Goal: Task Accomplishment & Management: Complete application form

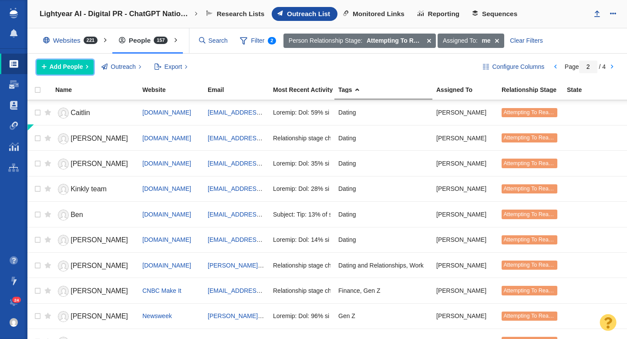
click at [77, 69] on span "Add People" at bounding box center [67, 66] width 34 height 9
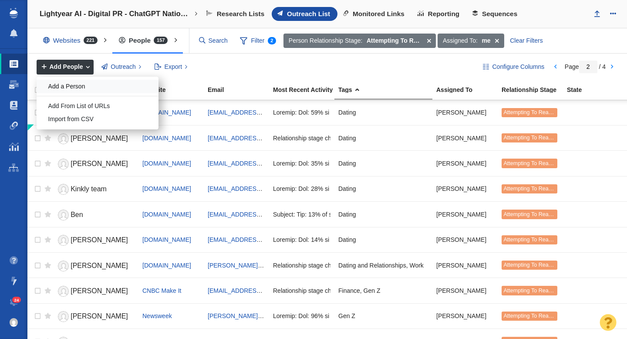
click at [84, 84] on div "Add a Person" at bounding box center [98, 86] width 122 height 13
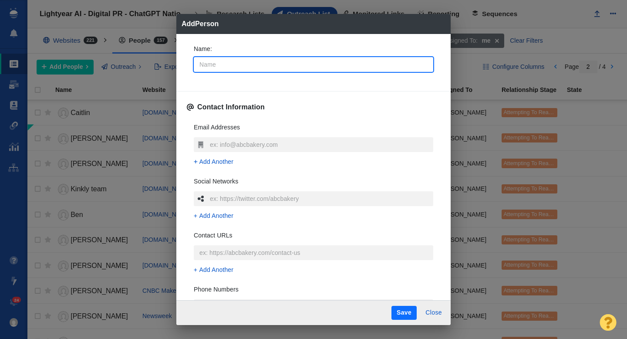
type input "S"
type textarea "x"
type input "Sa"
type textarea "x"
type input "Sar"
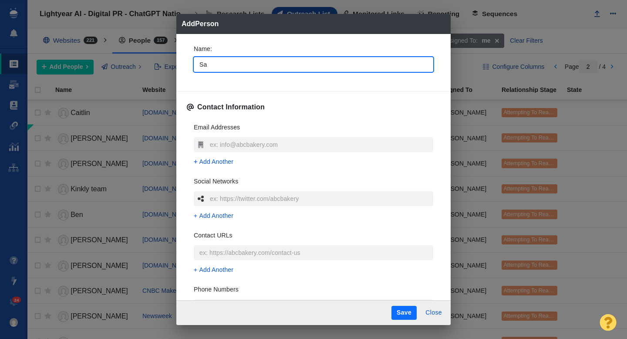
type textarea "x"
type input "Sara"
type textarea "x"
type input "[PERSON_NAME]"
type textarea "x"
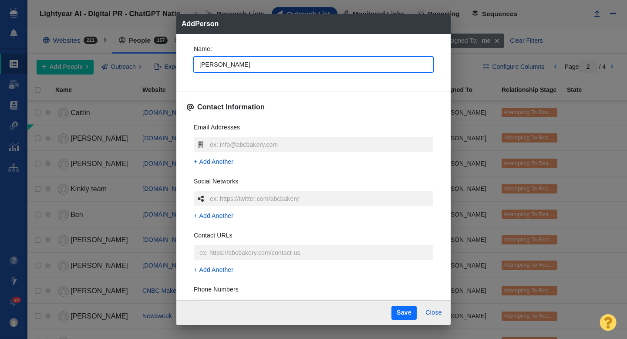
type input "Saraha"
type textarea "x"
type input "[PERSON_NAME]"
type textarea "x"
type input "[PERSON_NAME]"
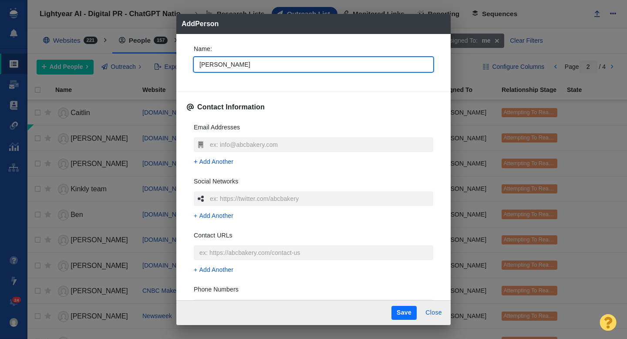
type textarea "x"
click at [189, 68] on div "Name : Sarah" at bounding box center [313, 60] width 253 height 47
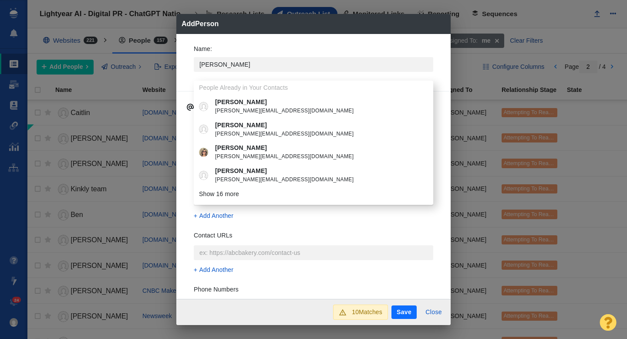
click at [181, 136] on div "Name : Sarah People Already in Your Contacts Sarah sarah@outdoorzy.com Sarah sa…" at bounding box center [313, 166] width 274 height 265
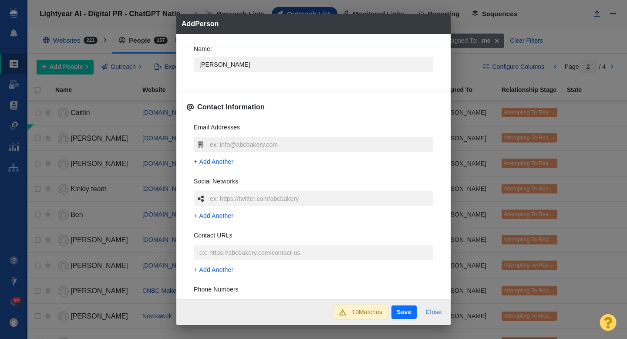
click at [253, 143] on input "text" at bounding box center [321, 144] width 226 height 15
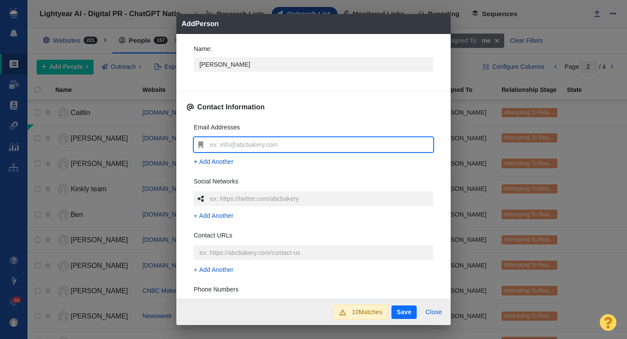
type input "sarahg@humanresourcesonline.net"
type textarea "x"
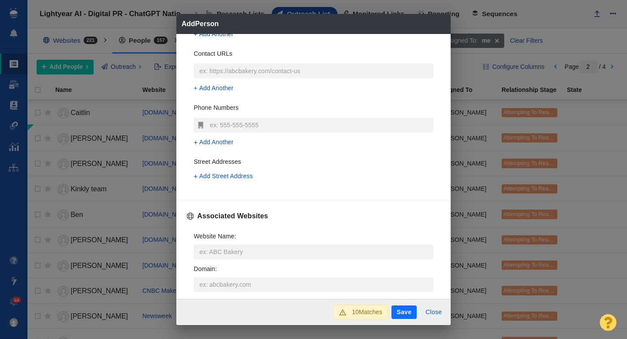
scroll to position [211, 0]
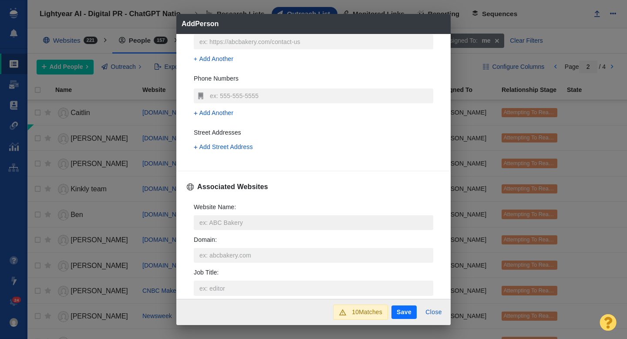
type input "sarahg@humanresourcesonline.net"
click at [216, 216] on input "Website Name :" at bounding box center [313, 222] width 239 height 15
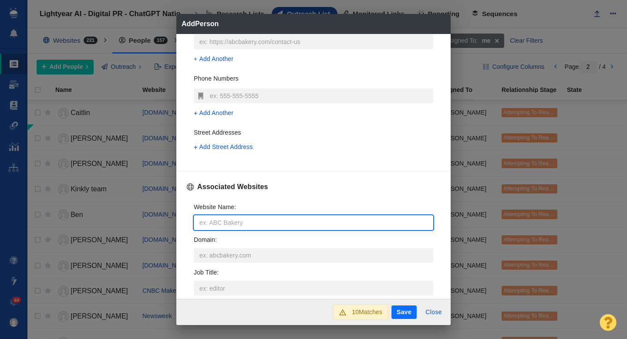
type input "h"
type textarea "x"
type input "hu"
type textarea "x"
type input "hua"
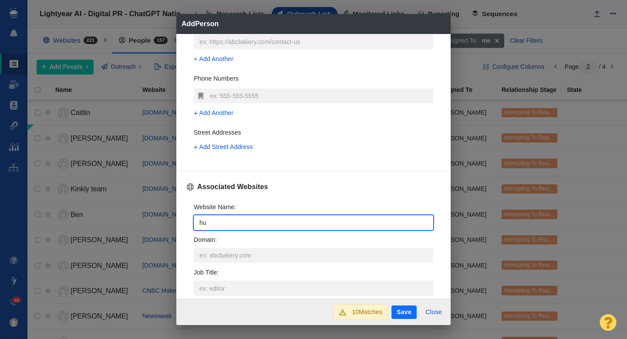
type textarea "x"
type input "hu"
type textarea "x"
type input "hum"
type textarea "x"
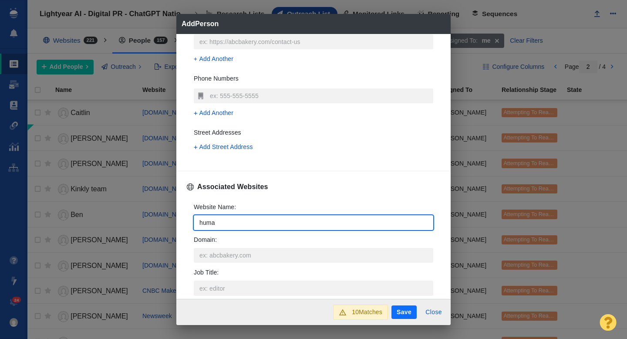
type input "human"
type textarea "x"
type input "humanr"
type textarea "x"
type input "humanre"
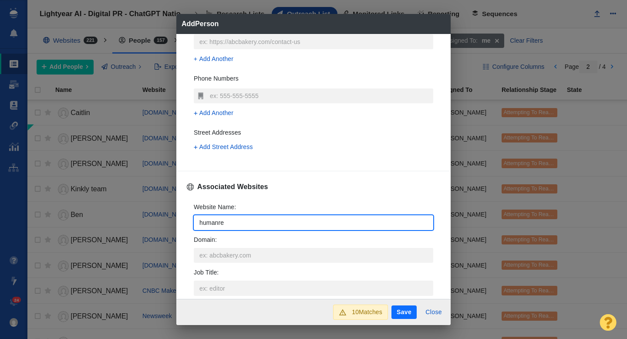
type textarea "x"
type input "humanres"
type textarea "x"
type input "humanreso"
type textarea "x"
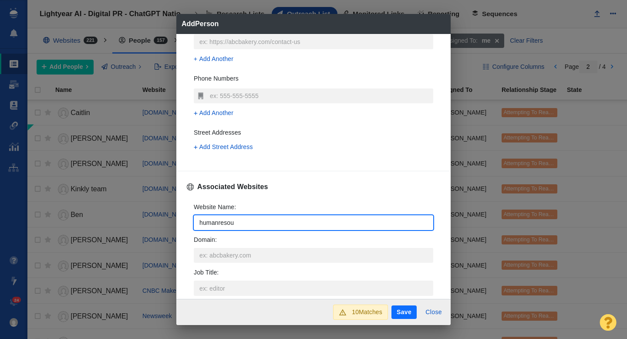
type input "humanresour"
type textarea "x"
type input "humanresource"
type textarea "x"
type input "humanresources"
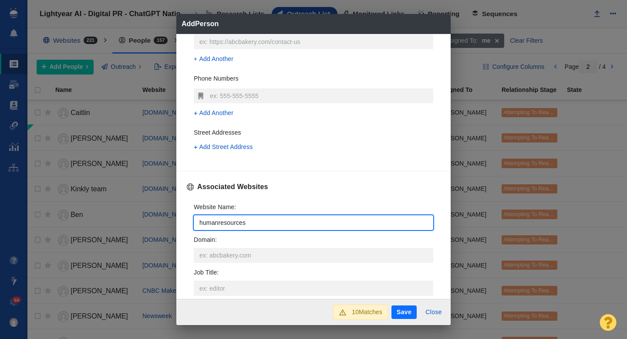
type textarea "x"
type input "humanresourceso"
type textarea "x"
type input "humanresourceson"
type textarea "x"
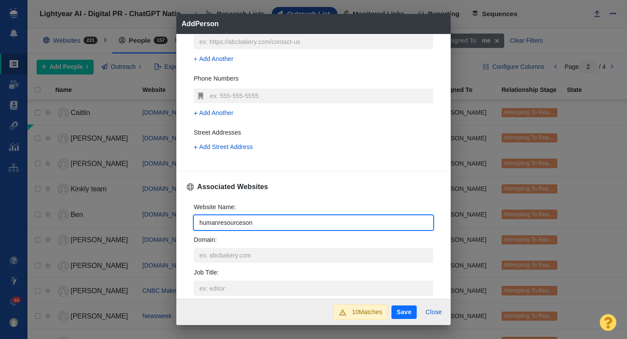
type input "humanresourcesonl"
type textarea "x"
type input "humanresourcesonli"
type textarea "x"
type input "humanresourcesonlin"
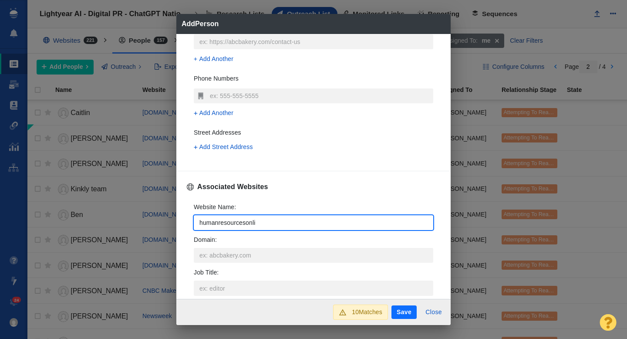
type textarea "x"
type input "humanresourcesonline"
type textarea "x"
type input "humanresourcesonline."
type textarea "x"
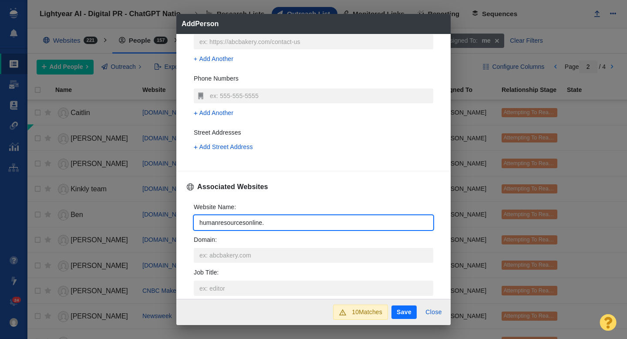
type input "humanresourcesonline.n"
type textarea "x"
type input "humanresourcesonline.ne"
type textarea "x"
type input "humanresourcesonline.net"
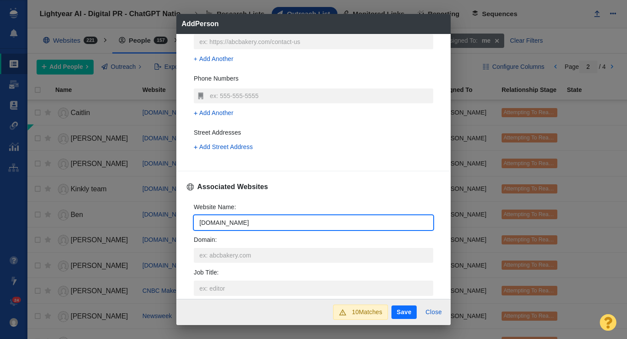
type textarea "x"
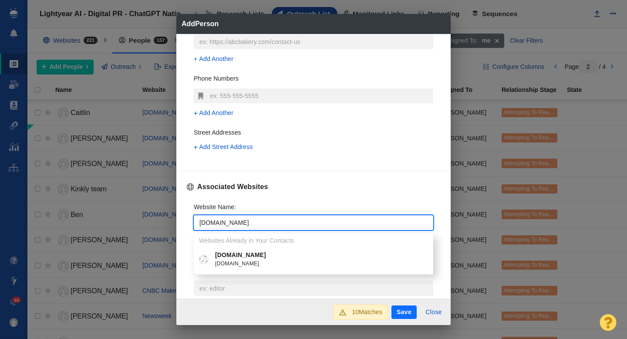
type input "humanresourcesonline.net"
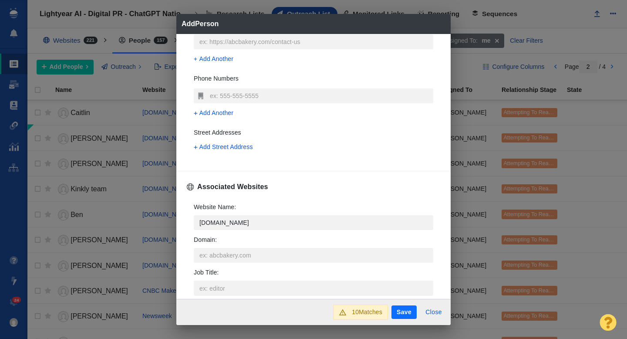
click at [232, 253] on p "humanresourcesonline.net" at bounding box center [319, 254] width 209 height 9
type textarea "x"
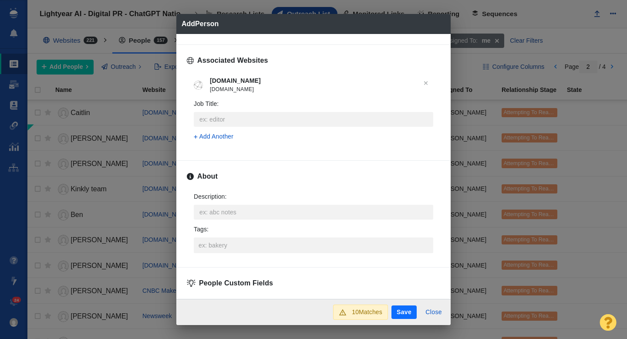
scroll to position [431, 0]
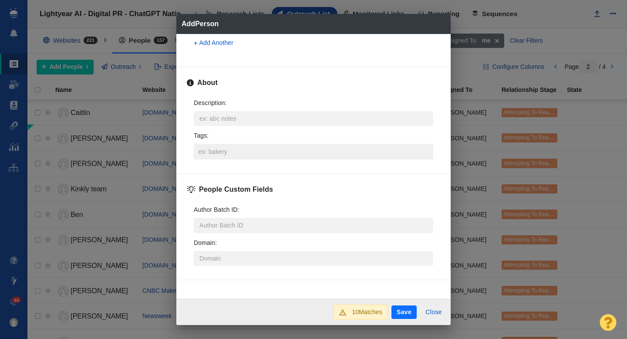
click at [218, 153] on input "Tags :" at bounding box center [313, 152] width 234 height 16
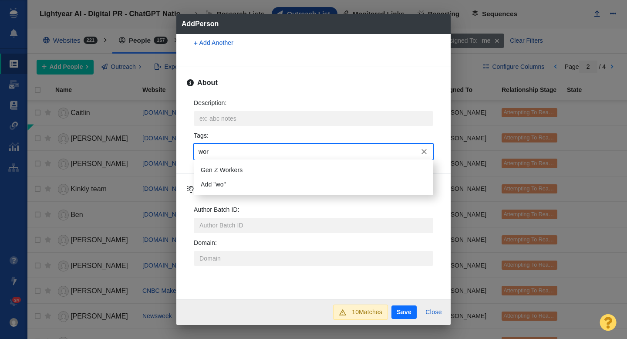
type input "work"
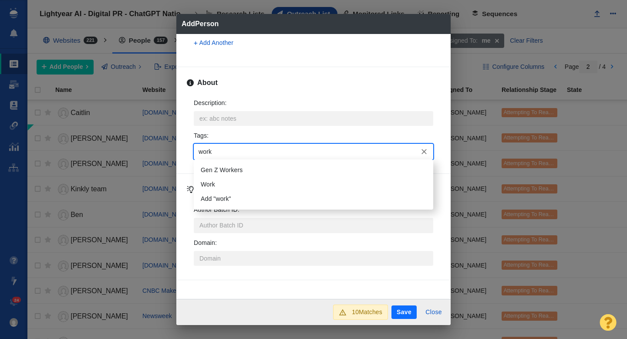
click at [213, 179] on li "Work" at bounding box center [313, 184] width 239 height 14
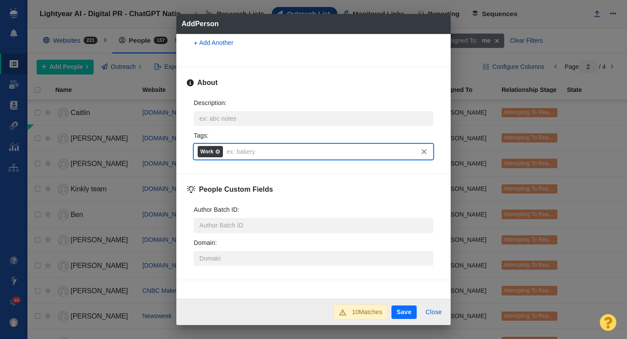
click at [396, 309] on button "Save" at bounding box center [403, 312] width 25 height 14
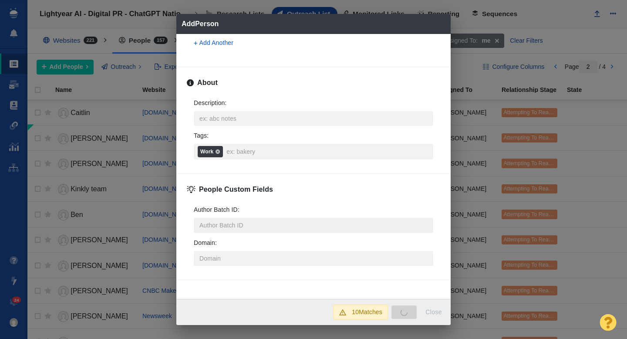
type textarea "x"
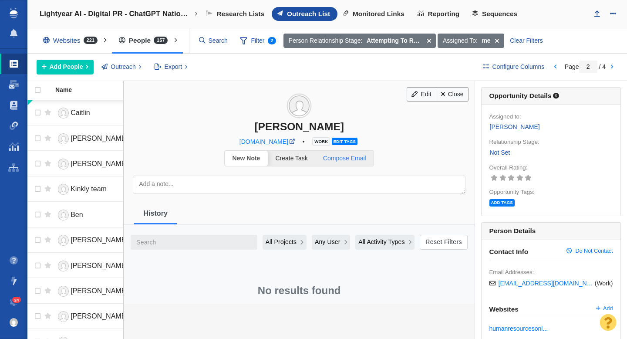
click at [345, 159] on span "Compose Email" at bounding box center [344, 158] width 43 height 7
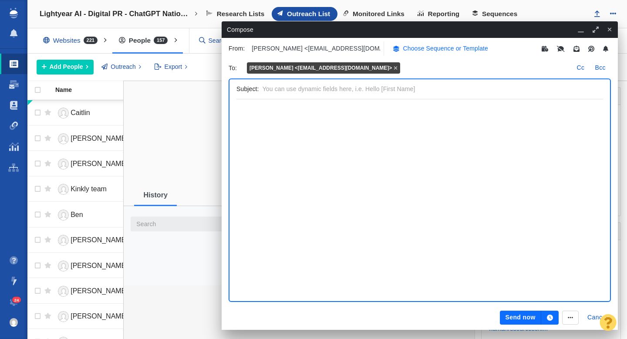
click at [435, 47] on p "Choose Sequence or Template" at bounding box center [445, 48] width 85 height 9
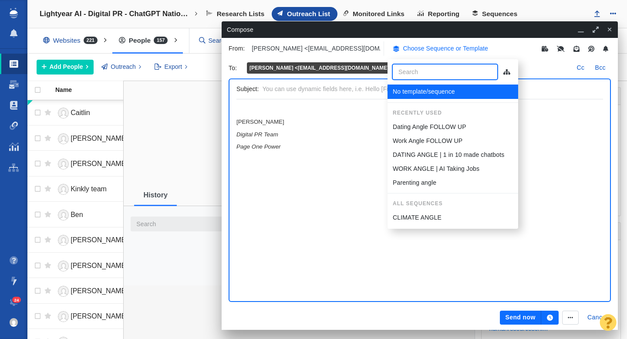
scroll to position [0, 0]
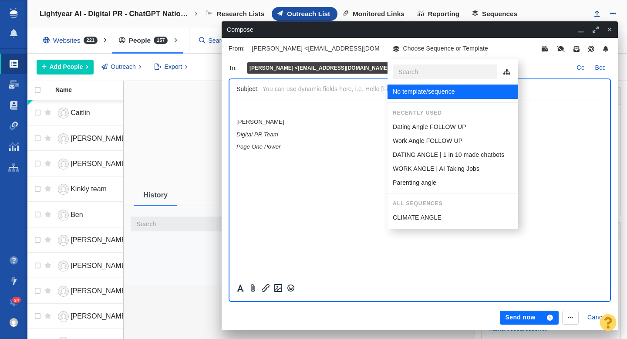
click at [427, 138] on p "Work Angle FOLLOW UP" at bounding box center [428, 140] width 70 height 9
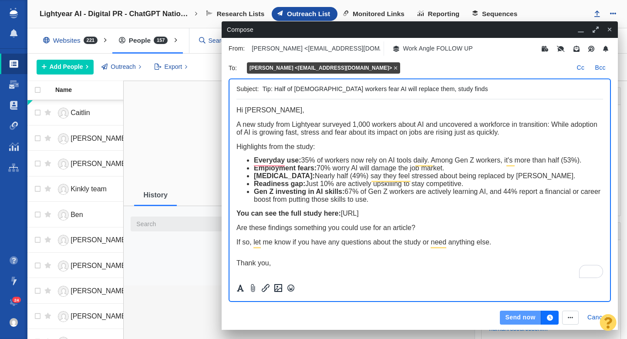
click at [515, 317] on button "Send now" at bounding box center [520, 317] width 41 height 14
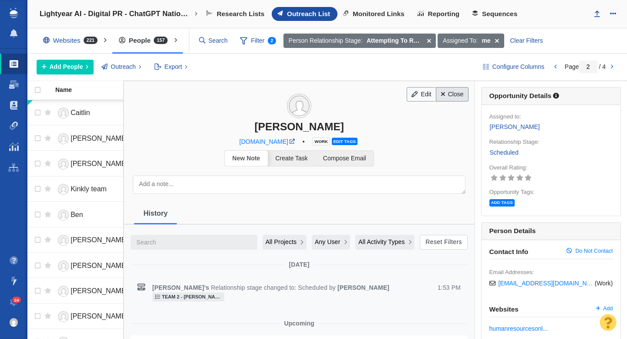
click at [451, 95] on link "Close" at bounding box center [452, 94] width 33 height 15
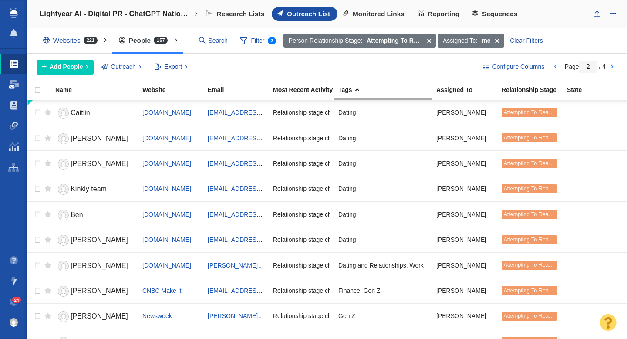
click at [16, 84] on span at bounding box center [14, 84] width 10 height 9
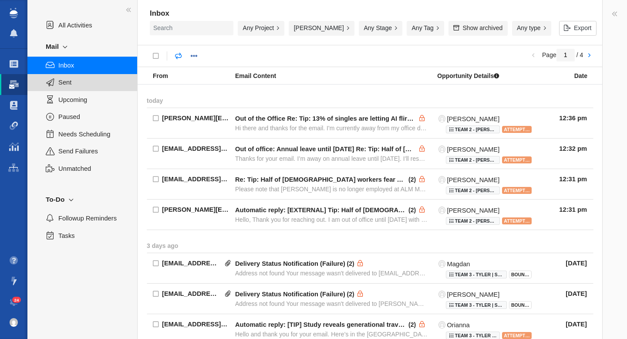
click at [73, 87] on div "Sent" at bounding box center [82, 82] width 110 height 17
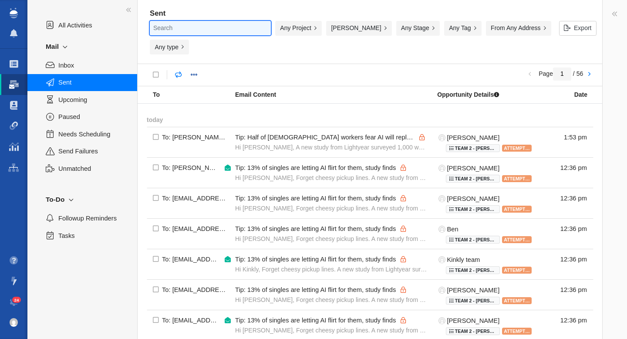
click at [199, 30] on input "text" at bounding box center [210, 28] width 121 height 14
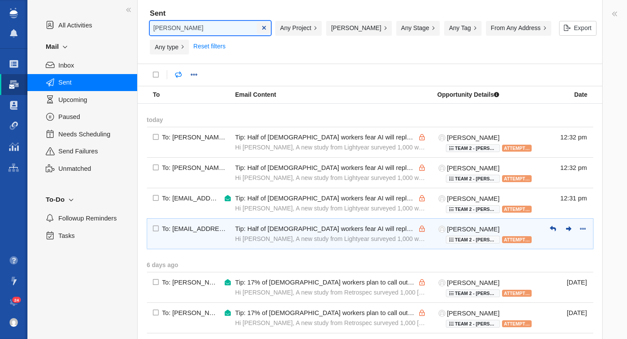
type input "[PERSON_NAME]"
click at [215, 225] on div "To: [EMAIL_ADDRESS][DOMAIN_NAME]" at bounding box center [195, 234] width 67 height 19
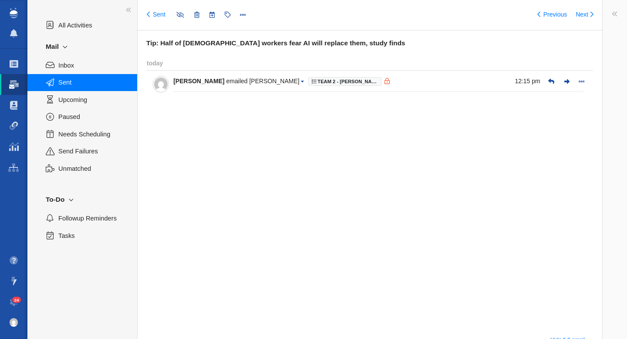
type input "message:1432357501"
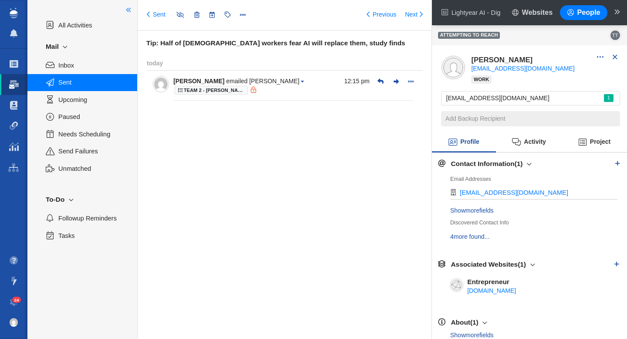
click at [129, 11] on span at bounding box center [128, 10] width 5 height 9
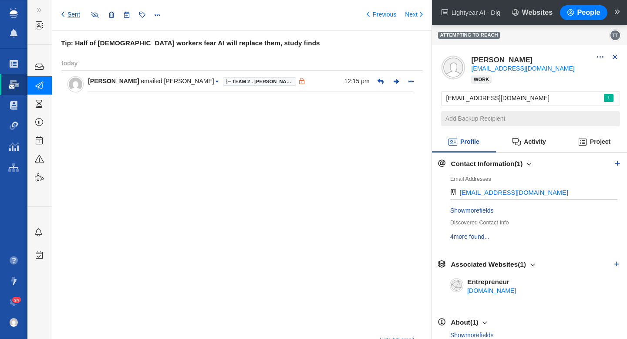
click at [73, 16] on link "Sent" at bounding box center [70, 14] width 19 height 9
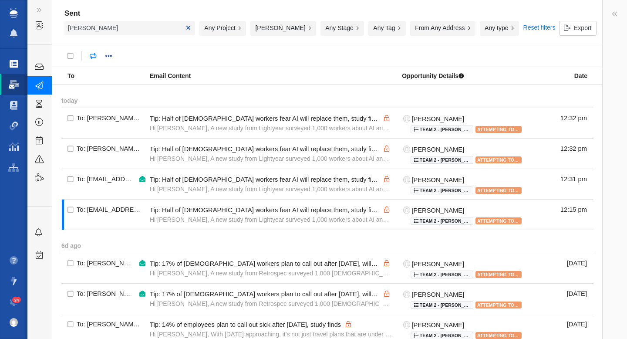
click at [10, 65] on span at bounding box center [14, 64] width 9 height 9
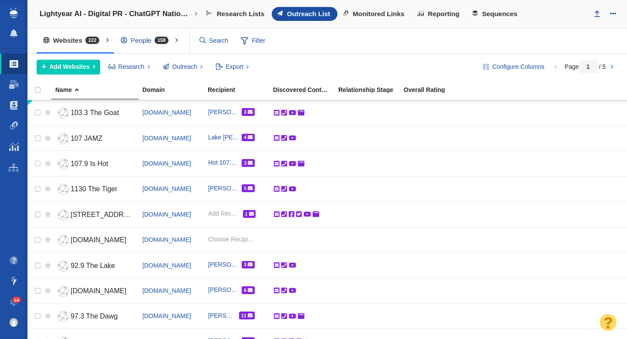
click at [140, 43] on div "People 158" at bounding box center [146, 40] width 65 height 20
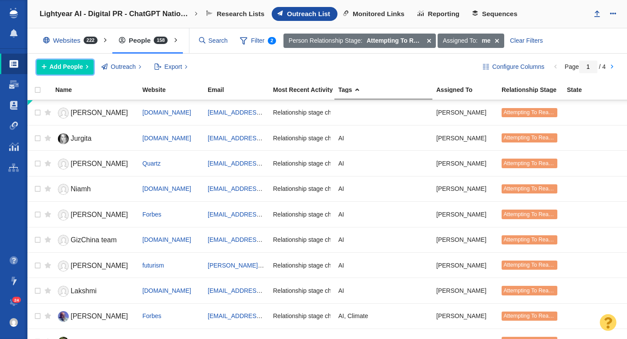
click at [71, 64] on span "Add People" at bounding box center [67, 66] width 34 height 9
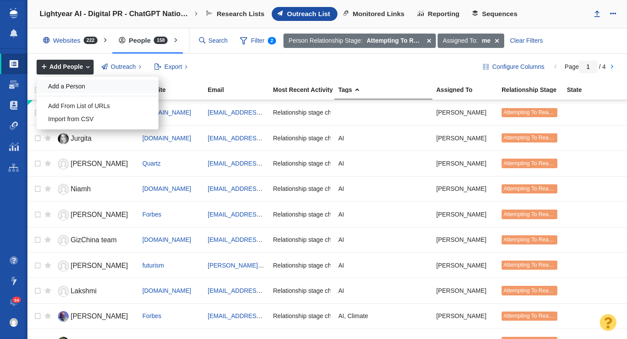
click at [80, 81] on div "Add a Person" at bounding box center [98, 86] width 122 height 13
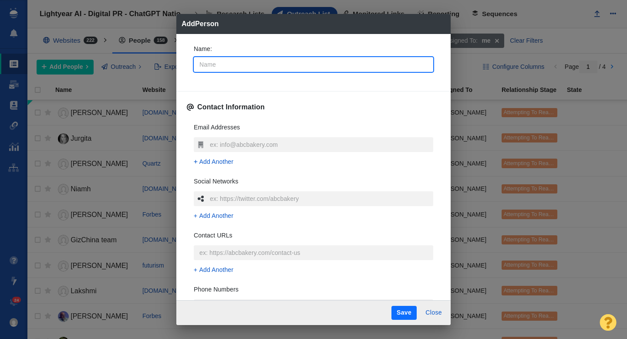
type input "B"
type textarea "x"
type input "B."
type textarea "x"
type input "B.T"
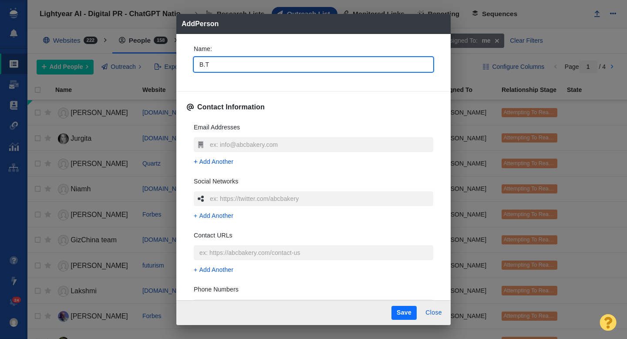
type textarea "x"
type input "B.T."
type textarea "x"
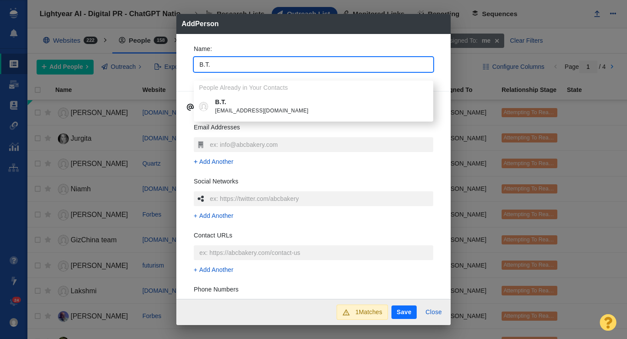
type input "B.T."
type textarea "x"
click at [261, 101] on p "B.T." at bounding box center [319, 102] width 209 height 9
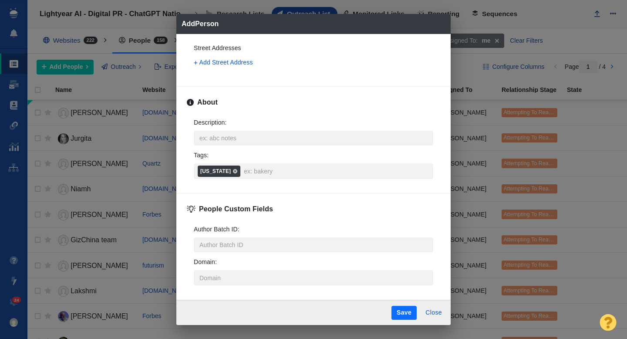
scroll to position [313, 0]
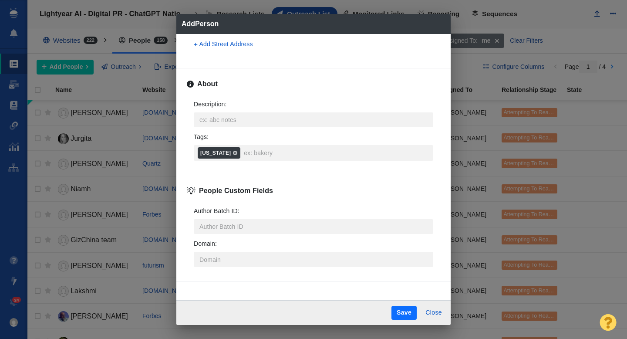
click at [411, 312] on button "Save" at bounding box center [403, 313] width 25 height 14
type textarea "x"
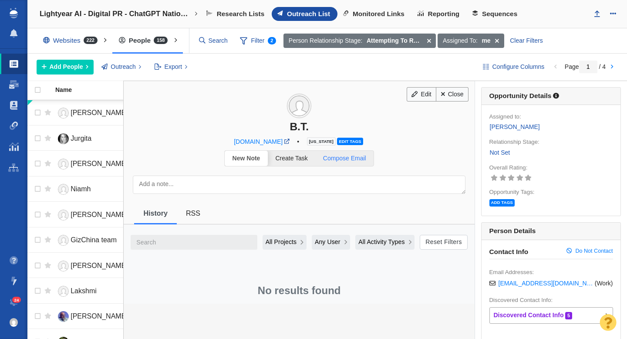
click at [352, 156] on span "Compose Email" at bounding box center [344, 158] width 43 height 7
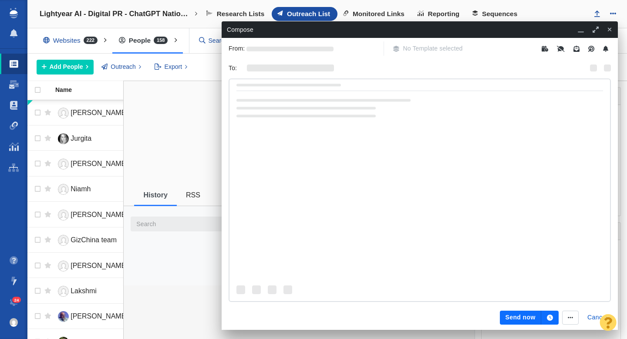
click at [424, 48] on p "No Template selected" at bounding box center [433, 48] width 60 height 9
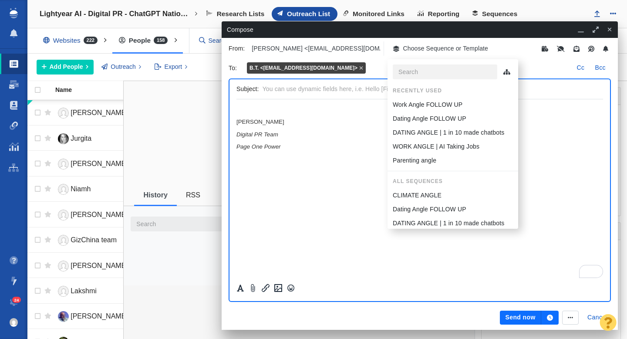
scroll to position [0, 0]
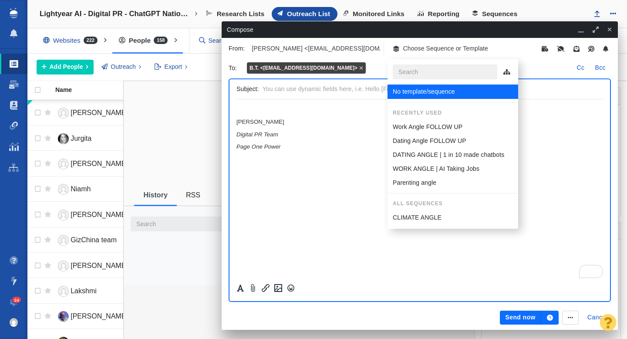
click at [423, 74] on input "text" at bounding box center [445, 71] width 104 height 15
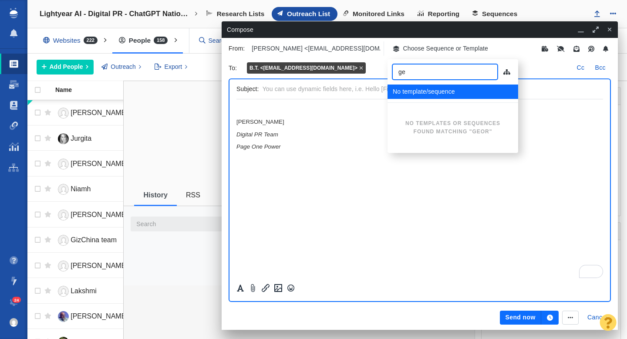
type input "g"
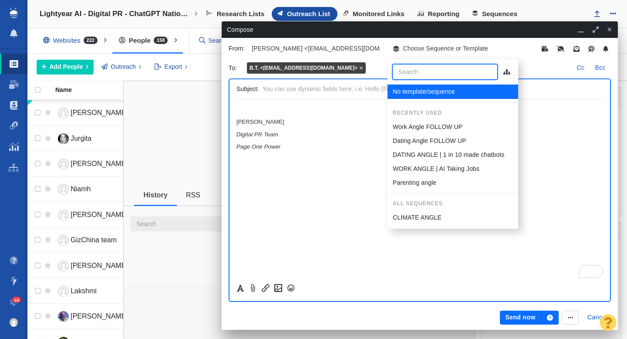
click at [330, 88] on input "text" at bounding box center [431, 89] width 337 height 13
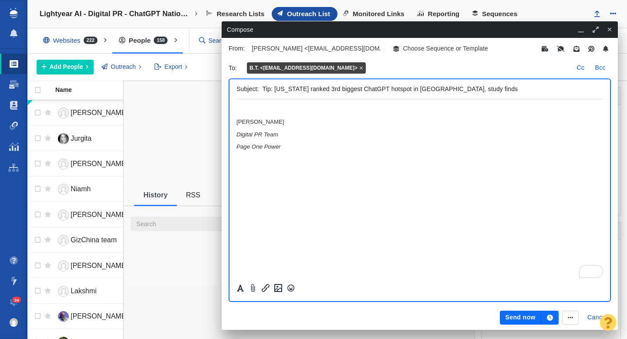
type input "Tip: Georgia ranked 3rd biggest ChatGPT hotspot in America, study finds"
click at [279, 110] on p "﻿" at bounding box center [419, 109] width 367 height 7
paste body "To enrich screen reader interactions, please activate Accessibility in Grammarl…"
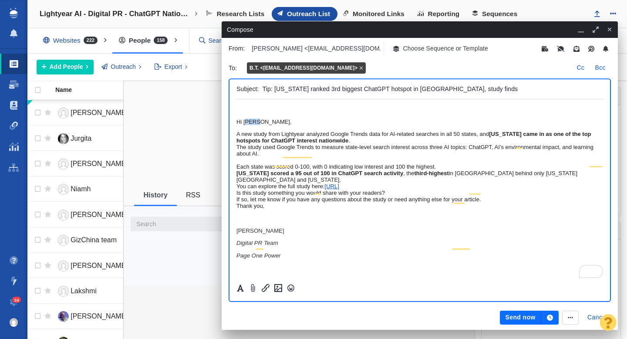
drag, startPoint x: 264, startPoint y: 125, endPoint x: 246, endPoint y: 126, distance: 18.3
click at [246, 125] on span "Hi Della," at bounding box center [263, 121] width 55 height 7
click at [238, 124] on span "Hi B.T.," at bounding box center [245, 121] width 18 height 7
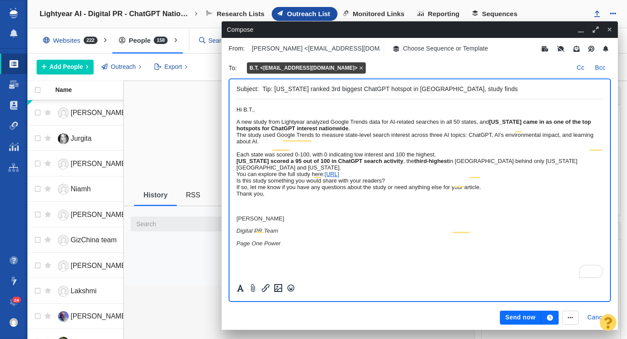
click at [546, 131] on div "A new study from Lightyear analyzed Google Trends data for AI-related searches …" at bounding box center [419, 124] width 367 height 13
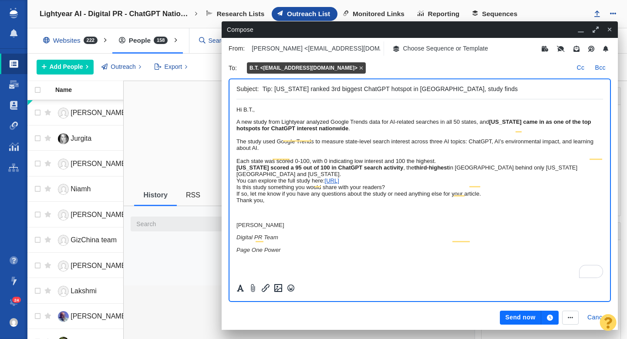
click at [512, 164] on div "The study used Google Trends to measure state-level search interest across thre…" at bounding box center [419, 151] width 367 height 26
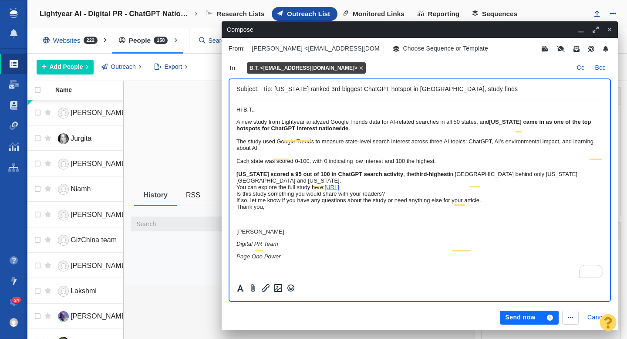
click at [362, 184] on div "Georgia scored a 95 out of 100 in ChatGPT search activity , the third-highest i…" at bounding box center [419, 177] width 367 height 13
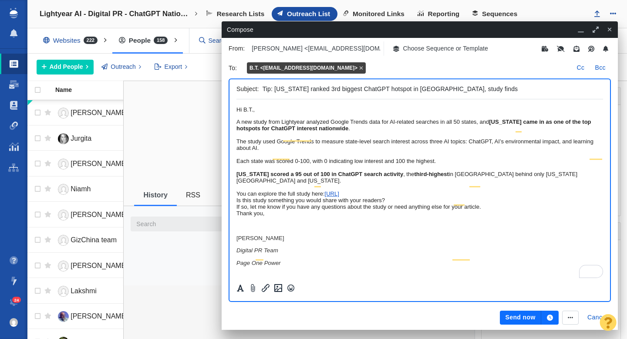
click at [332, 197] on div "You can explore the full study here: https://lightyear.ai/blogs/chatgpt-nation-…" at bounding box center [419, 193] width 367 height 7
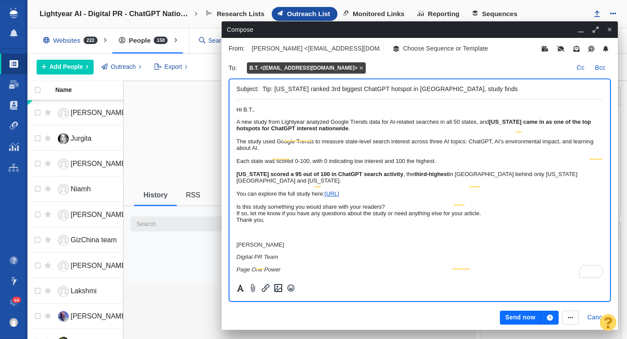
click at [448, 210] on div "Is this study something you would share with your readers?" at bounding box center [419, 206] width 367 height 7
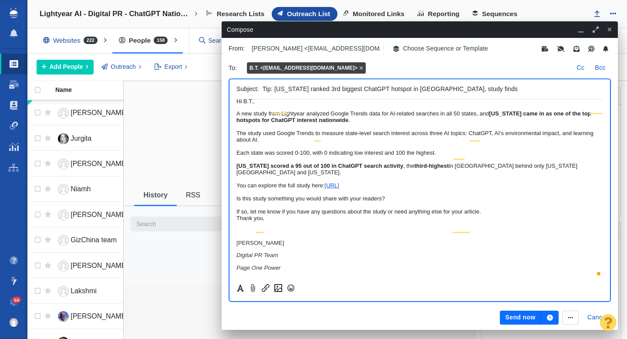
scroll to position [68, 0]
click at [579, 208] on div "If so, let me know if you have any questions about the study or need anything e…" at bounding box center [419, 211] width 367 height 7
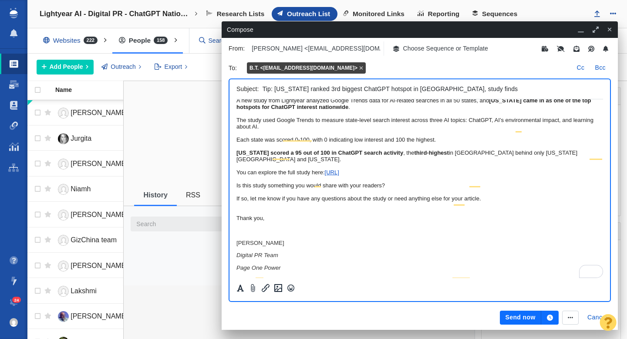
scroll to position [0, 0]
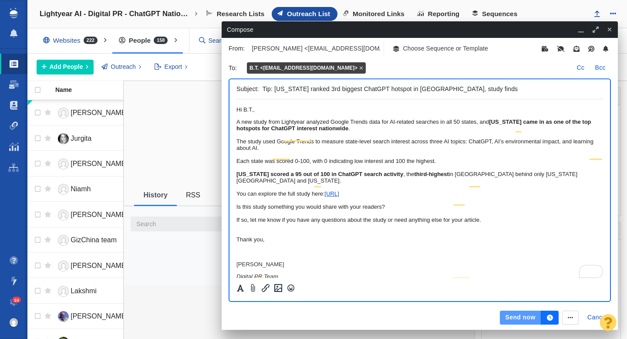
click at [525, 315] on button "Send now" at bounding box center [520, 317] width 41 height 14
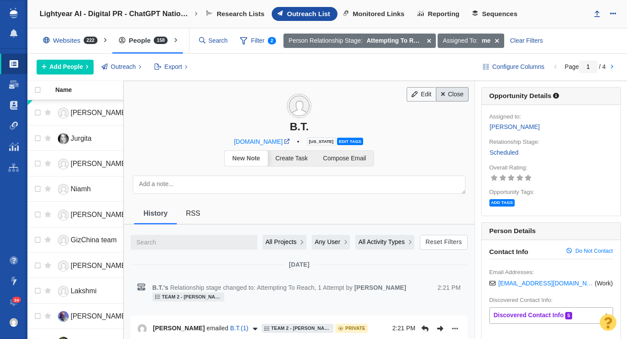
click at [461, 93] on link "Close" at bounding box center [452, 94] width 33 height 15
